Goal: Obtain resource: Obtain resource

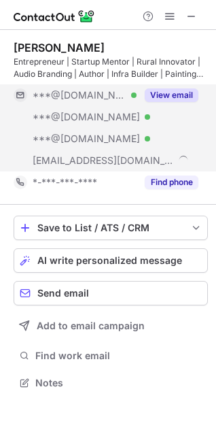
scroll to position [373, 216]
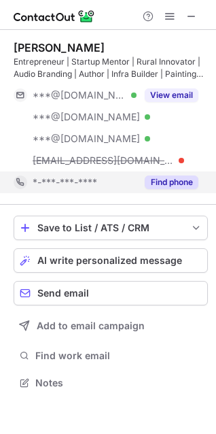
click at [164, 180] on button "Find phone" at bounding box center [172, 183] width 54 height 14
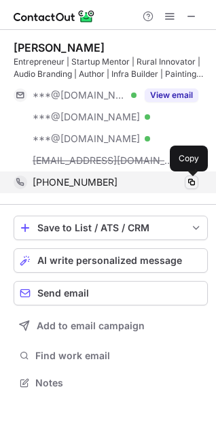
click at [193, 182] on span at bounding box center [192, 182] width 11 height 11
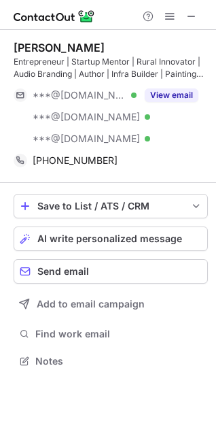
scroll to position [351, 216]
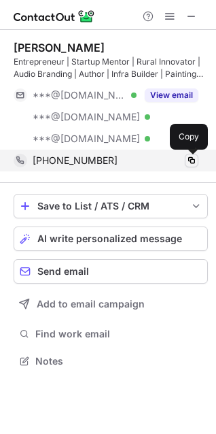
click at [196, 161] on span at bounding box center [192, 160] width 11 height 11
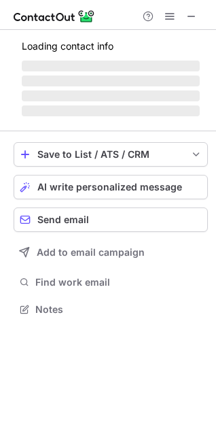
scroll to position [308, 216]
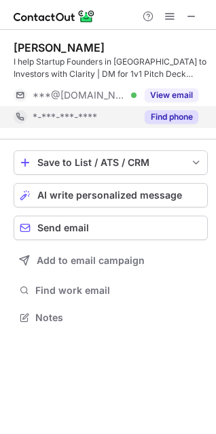
click at [174, 112] on button "Find phone" at bounding box center [172, 117] width 54 height 14
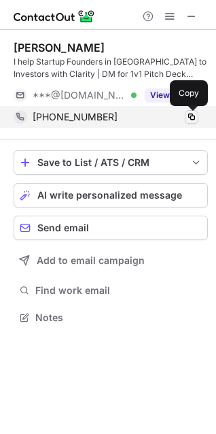
click at [191, 111] on button at bounding box center [192, 117] width 14 height 14
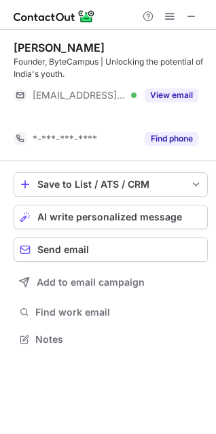
scroll to position [308, 216]
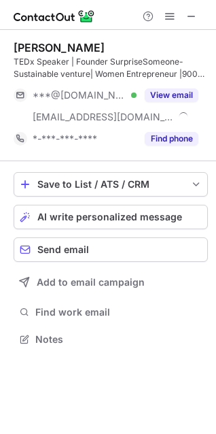
scroll to position [329, 216]
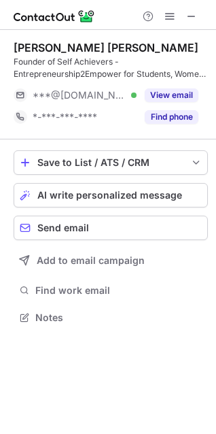
scroll to position [308, 216]
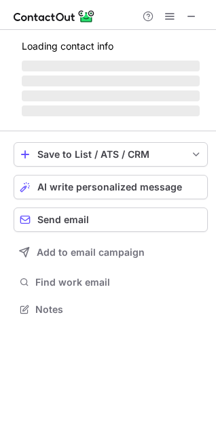
scroll to position [329, 216]
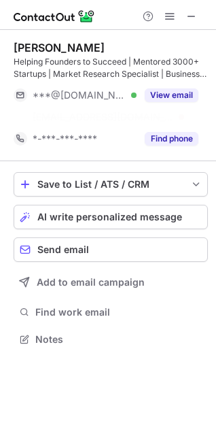
scroll to position [308, 216]
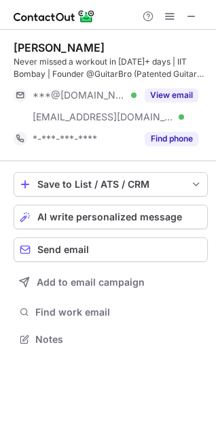
scroll to position [329, 216]
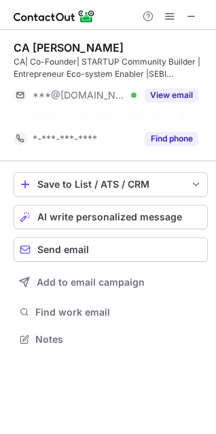
scroll to position [308, 216]
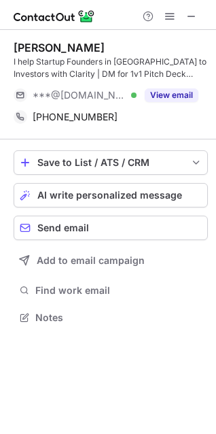
scroll to position [308, 216]
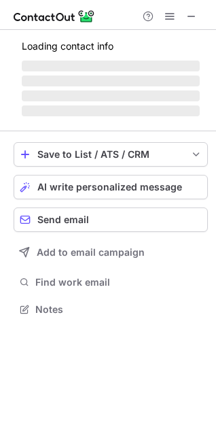
scroll to position [308, 216]
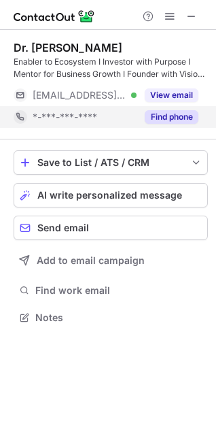
click at [174, 116] on button "Find phone" at bounding box center [172, 117] width 54 height 14
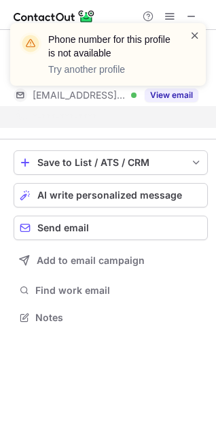
scroll to position [286, 216]
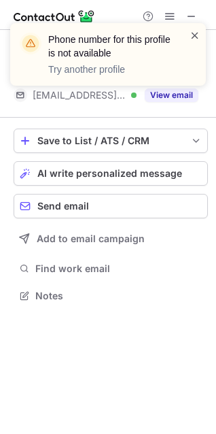
click at [191, 35] on span at bounding box center [195, 36] width 11 height 14
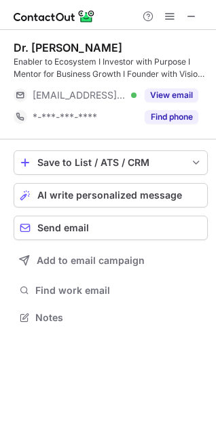
scroll to position [300, 216]
